Goal: Task Accomplishment & Management: Manage account settings

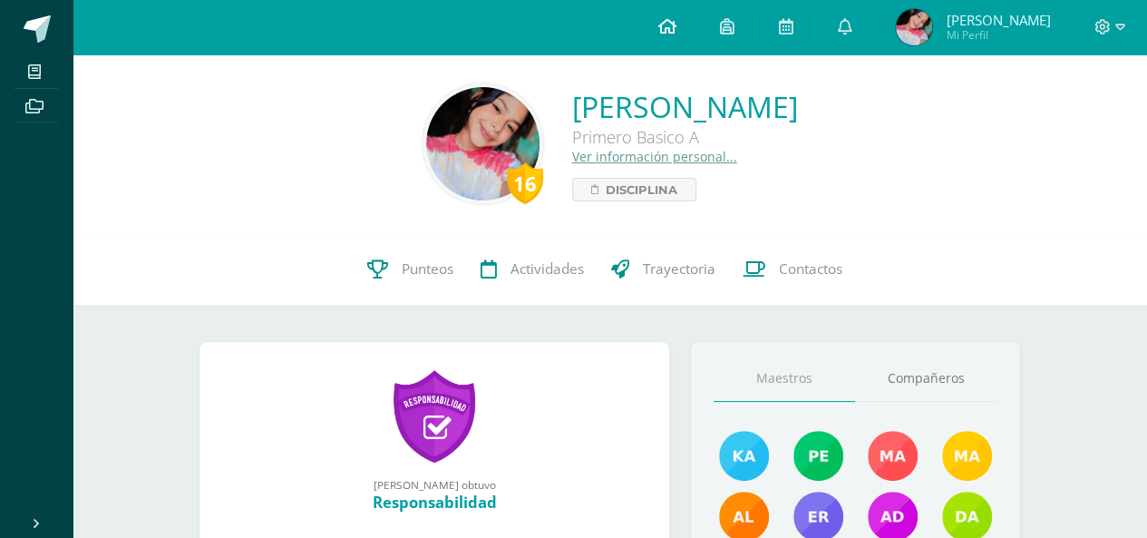
click at [676, 24] on icon at bounding box center [667, 26] width 18 height 16
click at [1088, 30] on div at bounding box center [1110, 27] width 74 height 54
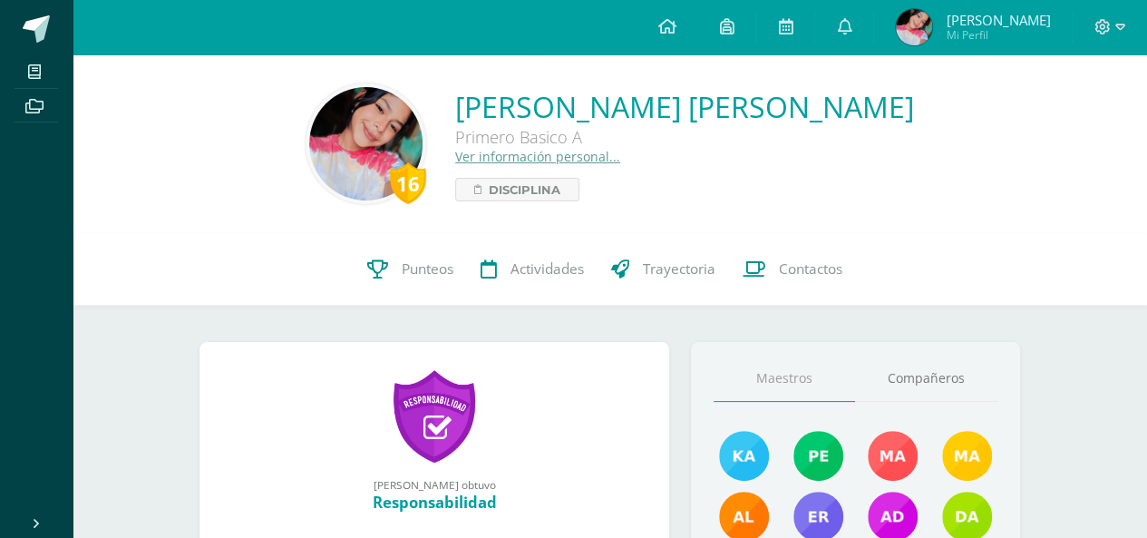
click at [971, 28] on span "Mi Perfil" at bounding box center [998, 34] width 104 height 15
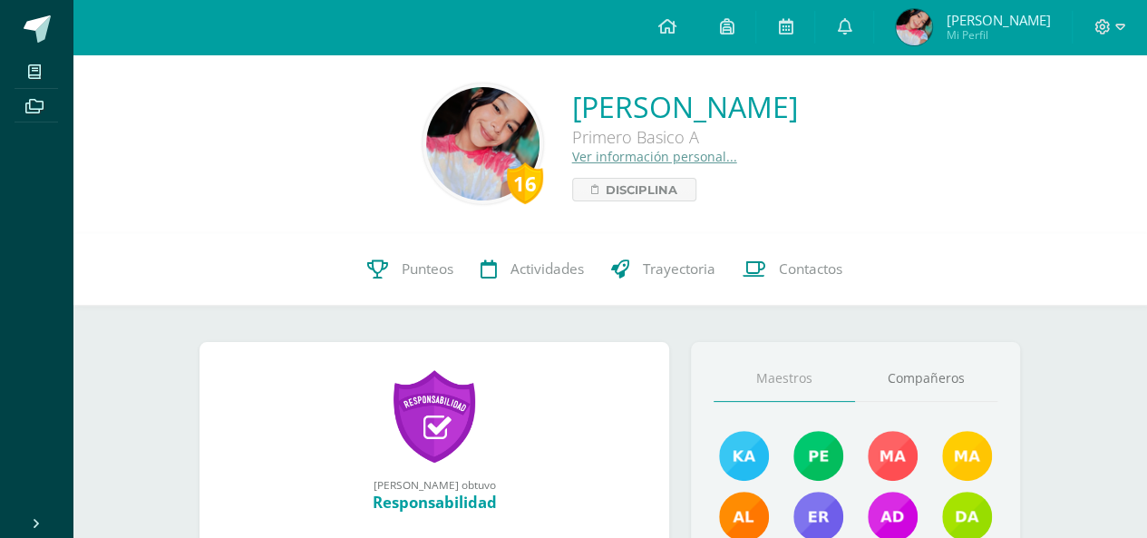
click at [606, 161] on link "Ver información personal..." at bounding box center [654, 156] width 165 height 17
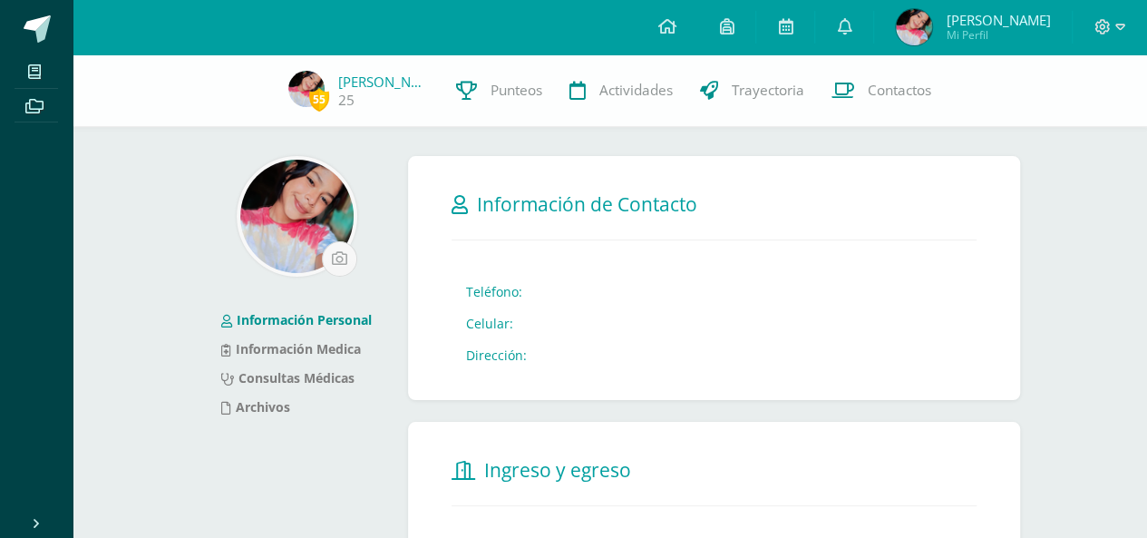
click at [218, 222] on div at bounding box center [297, 216] width 194 height 121
click at [1112, 39] on div at bounding box center [1110, 27] width 74 height 54
click at [1109, 30] on icon at bounding box center [1103, 26] width 15 height 15
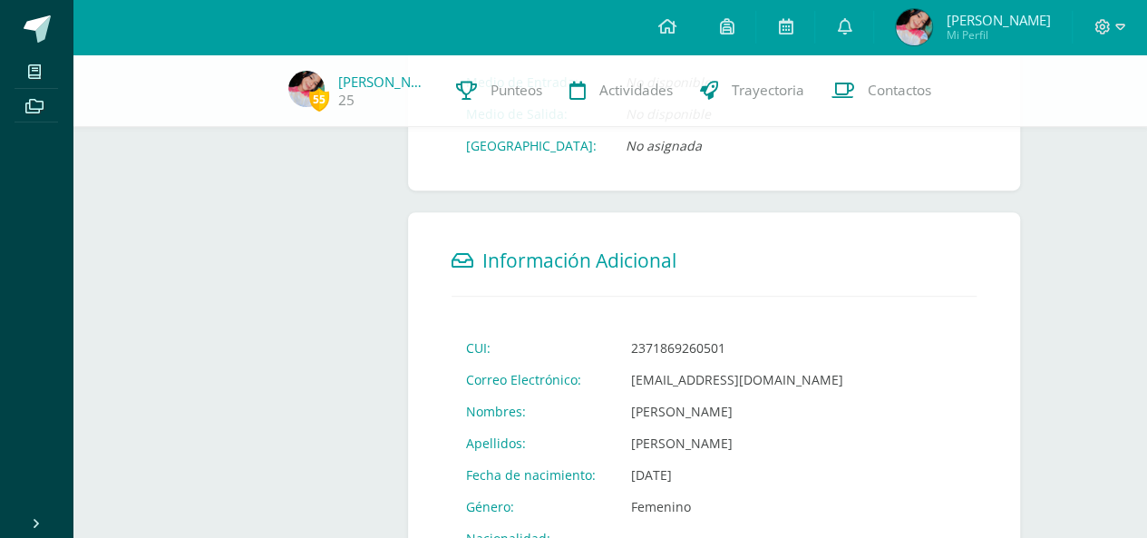
scroll to position [483, 0]
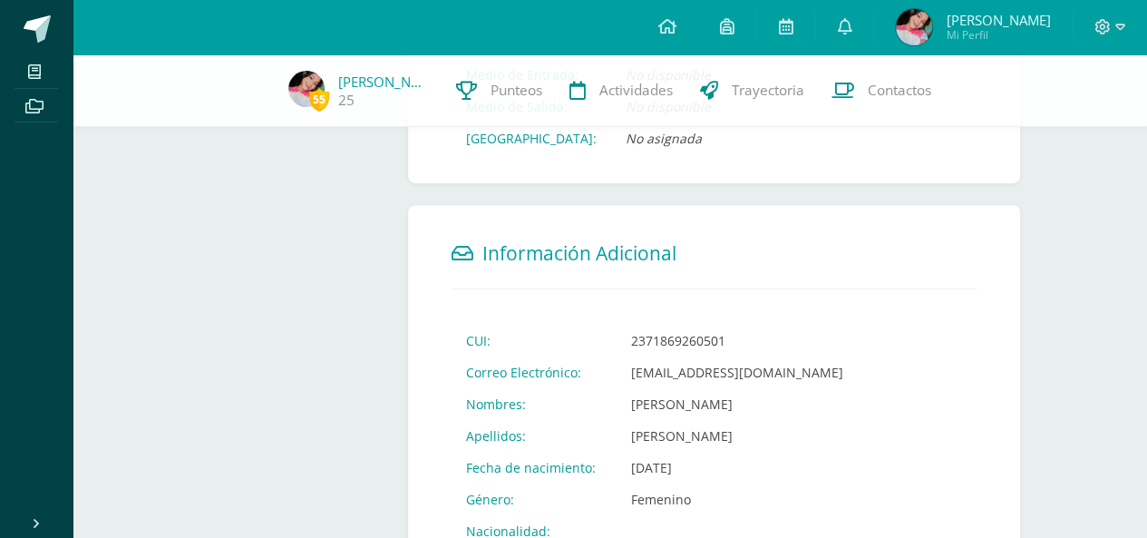
click at [1052, 295] on div "Información Personal Información Medica Consultas Médicas Archivos Información …" at bounding box center [609, 198] width 893 height 1253
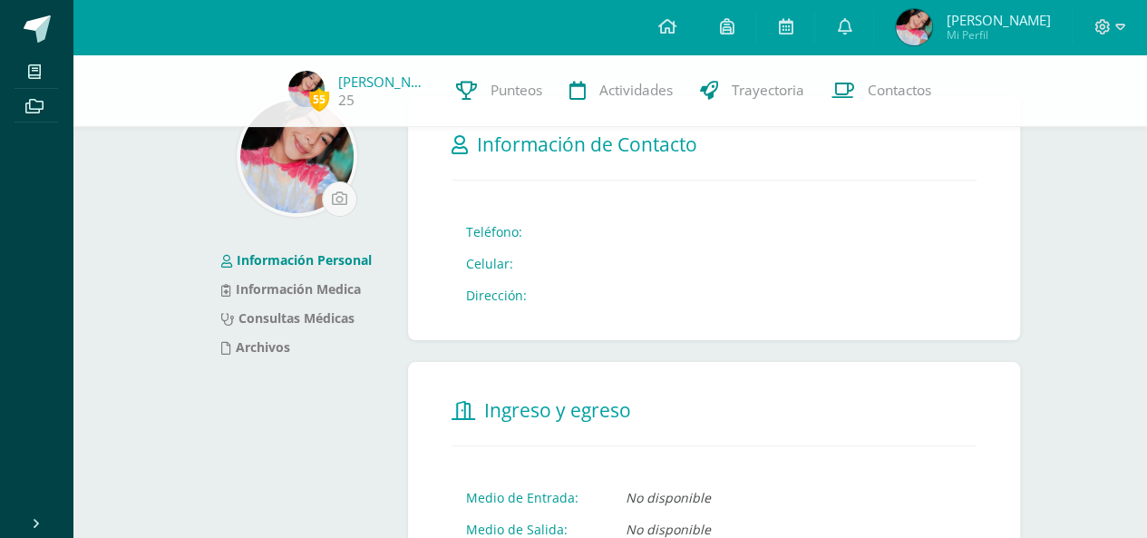
scroll to position [0, 0]
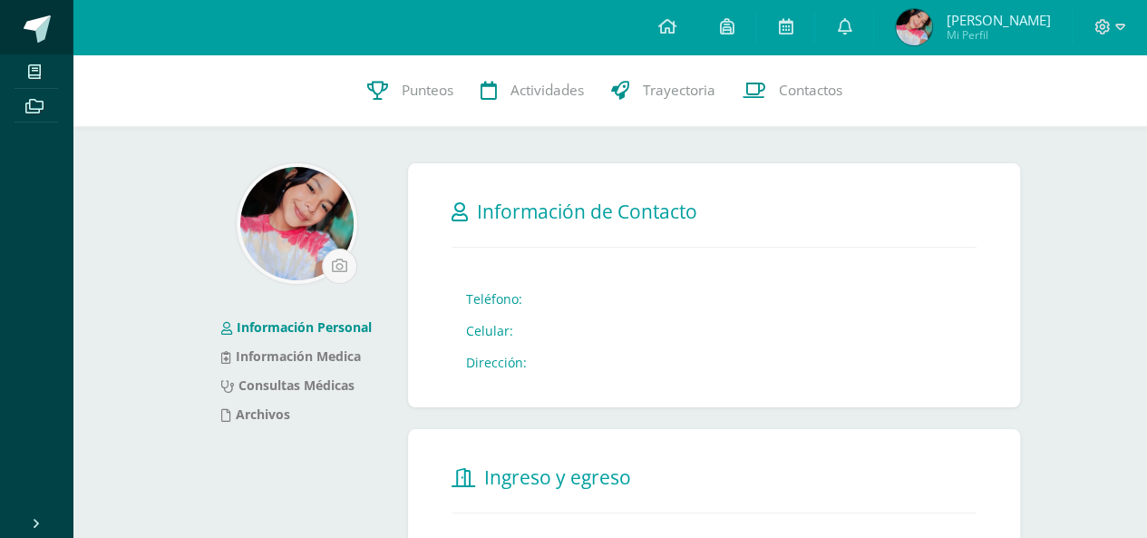
click at [38, 24] on span at bounding box center [37, 28] width 27 height 27
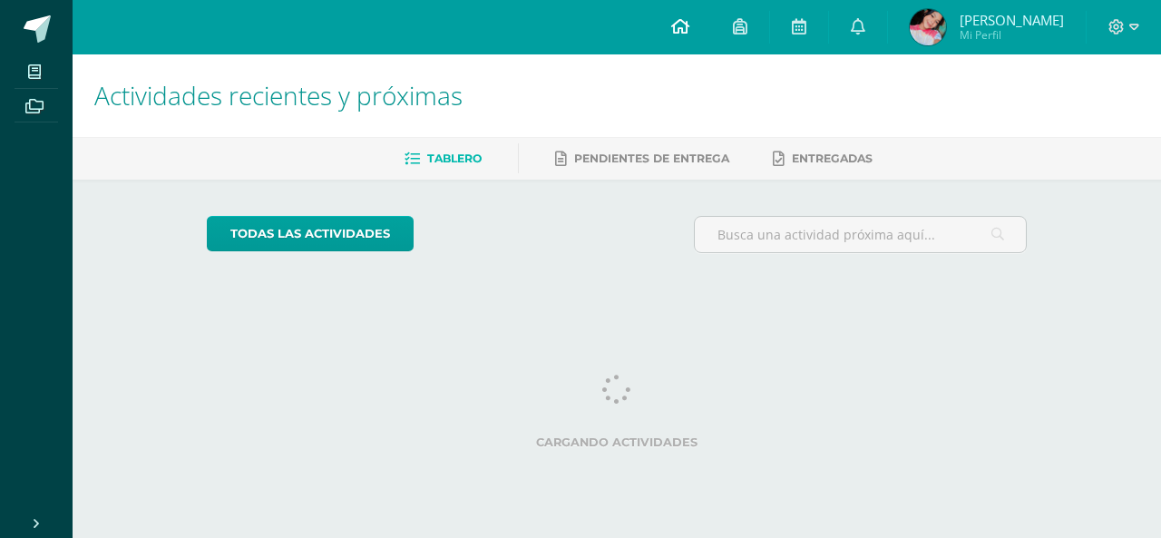
click at [689, 25] on icon at bounding box center [680, 26] width 18 height 16
